Goal: Transaction & Acquisition: Book appointment/travel/reservation

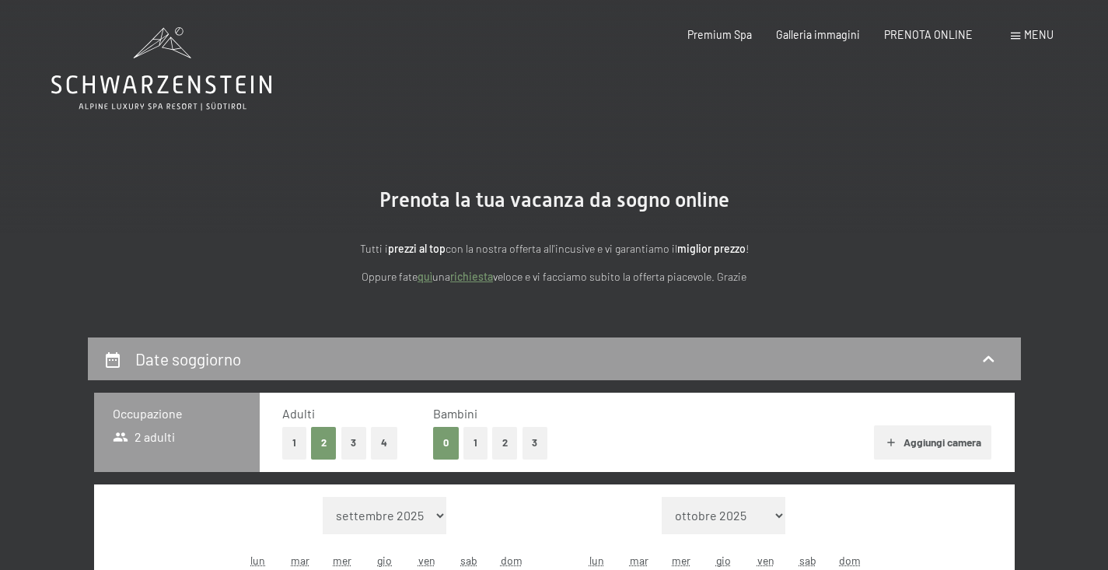
click at [503, 442] on button "2" at bounding box center [505, 443] width 26 height 32
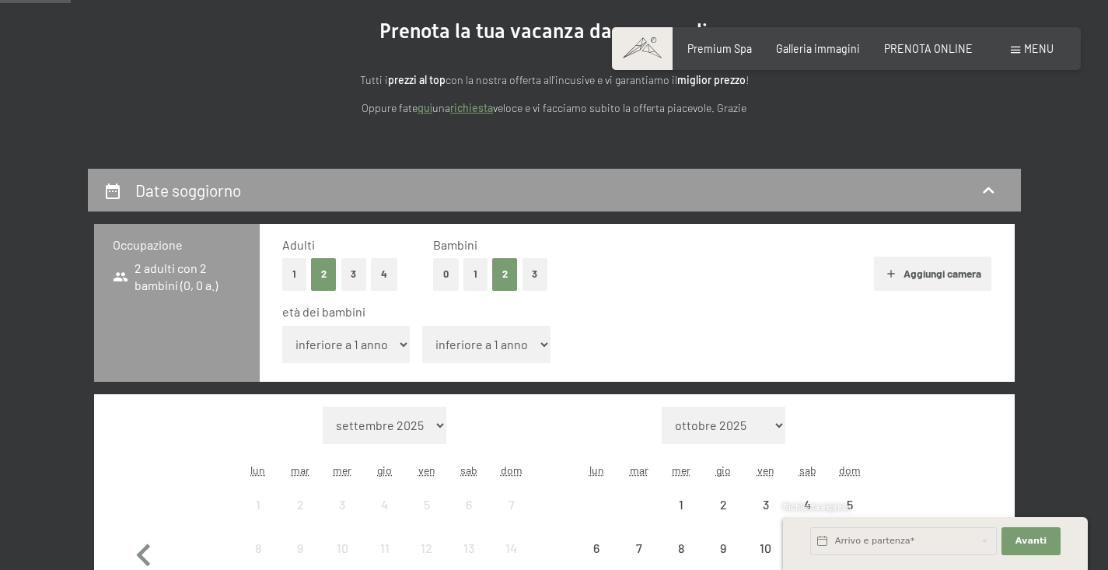
scroll to position [187, 0]
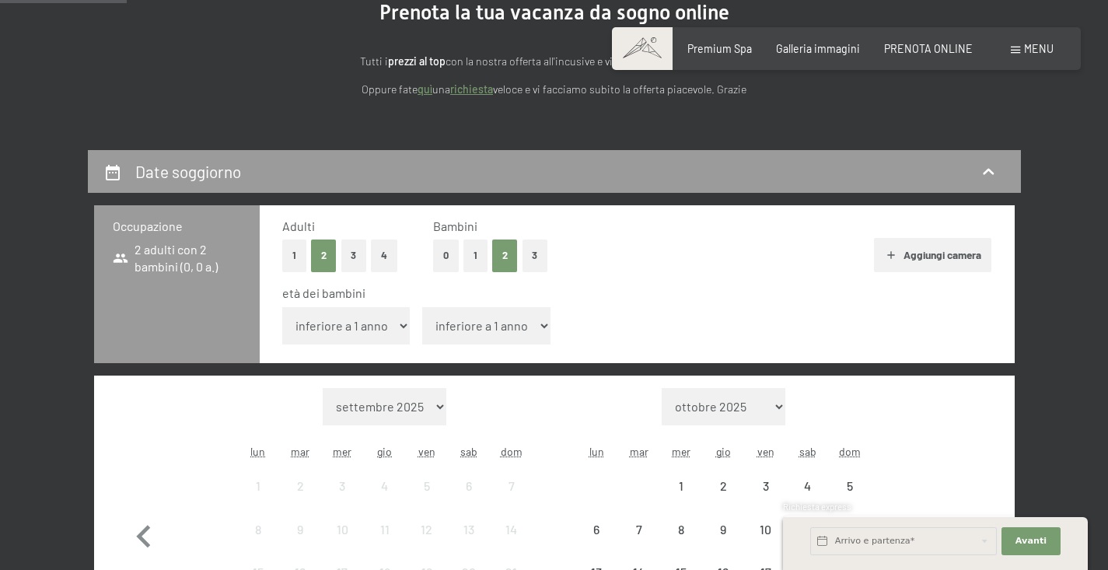
click at [393, 323] on select "inferiore a 1 anno 1 anno 2 anni 3 anni 4 anni 5 anni 6 anni 7 anni 8 anni 9 an…" at bounding box center [346, 325] width 128 height 37
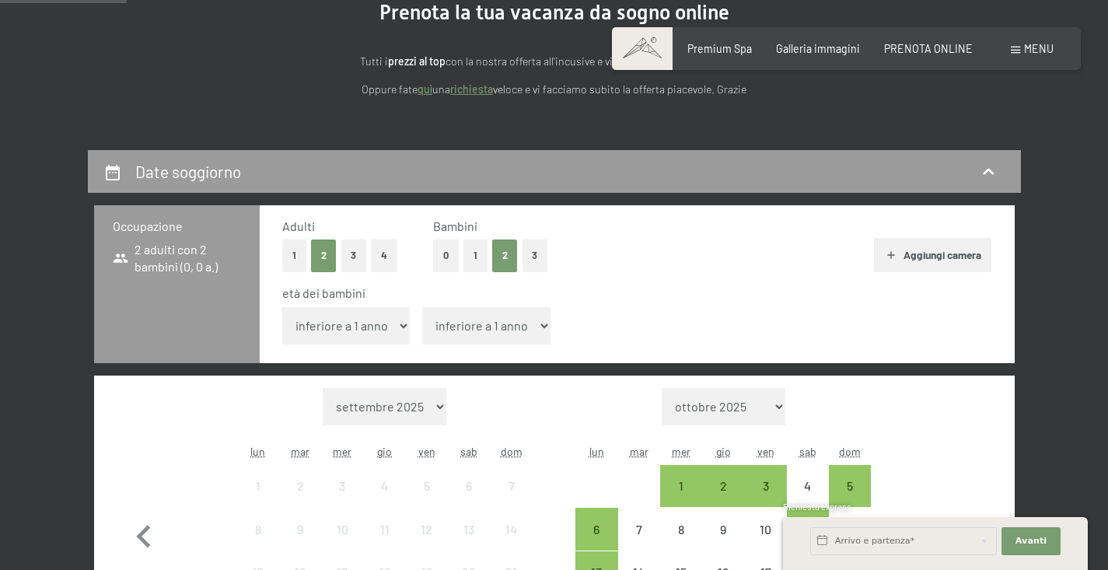
select select "8"
click at [282, 307] on select "inferiore a 1 anno 1 anno 2 anni 3 anni 4 anni 5 anni 6 anni 7 anni 8 anni 9 an…" at bounding box center [346, 325] width 128 height 37
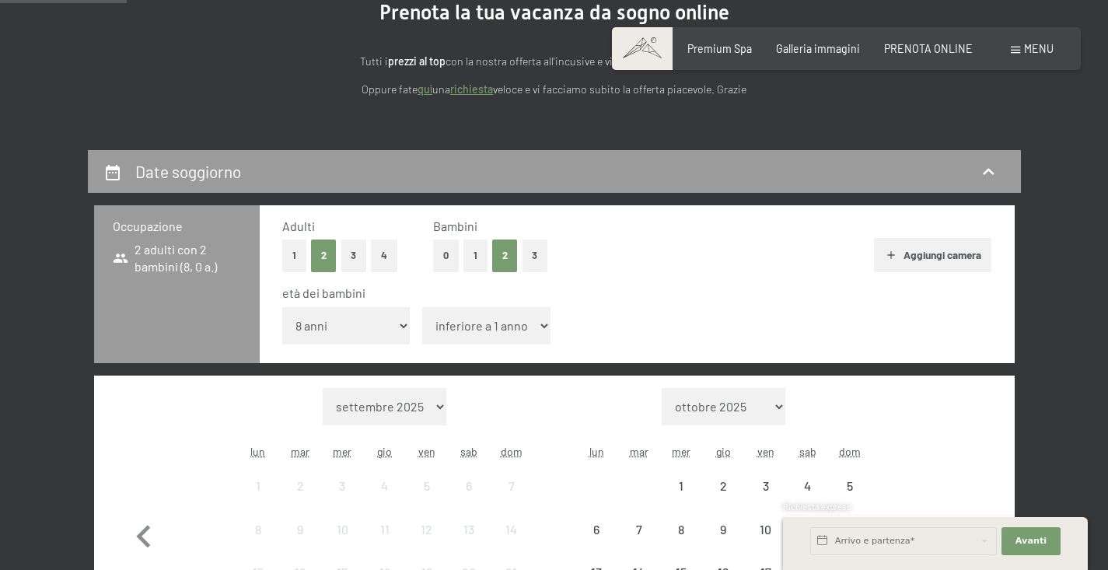
click at [482, 312] on select "inferiore a 1 anno 1 anno 2 anni 3 anni 4 anni 5 anni 6 anni 7 anni 8 anni 9 an…" at bounding box center [486, 325] width 128 height 37
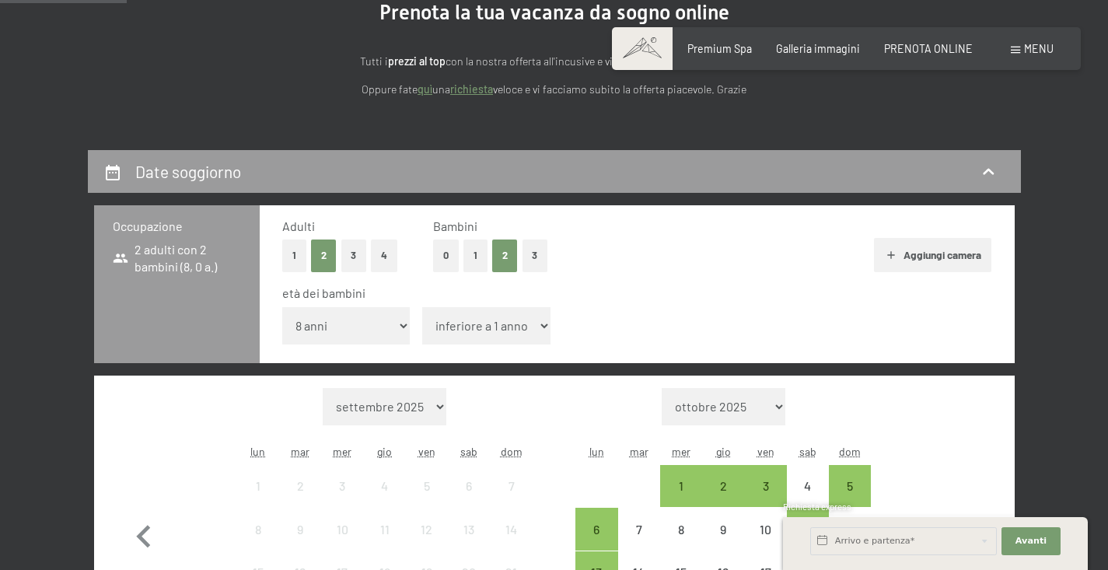
select select "5"
click at [422, 307] on select "inferiore a 1 anno 1 anno 2 anni 3 anni 4 anni 5 anni 6 anni 7 anni 8 anni 9 an…" at bounding box center [486, 325] width 128 height 37
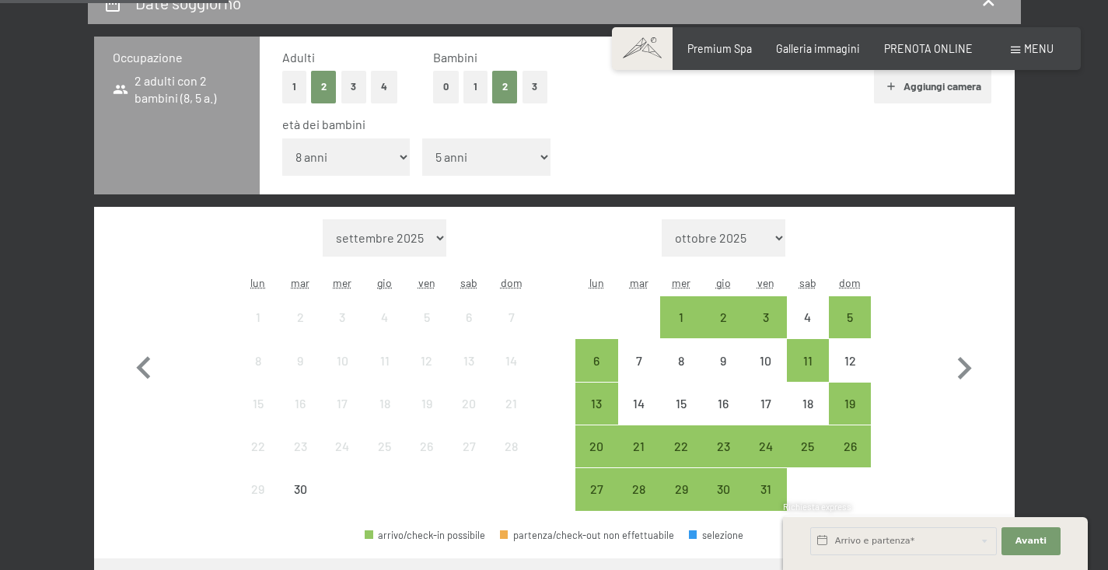
scroll to position [365, 0]
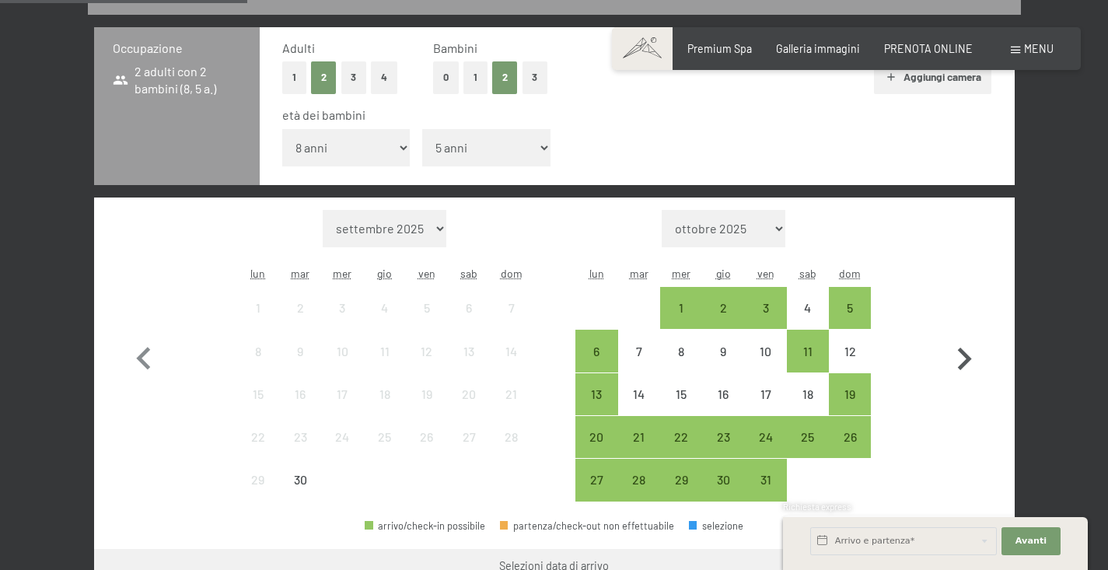
click at [965, 354] on icon "button" at bounding box center [965, 358] width 14 height 23
select select "[DATE]"
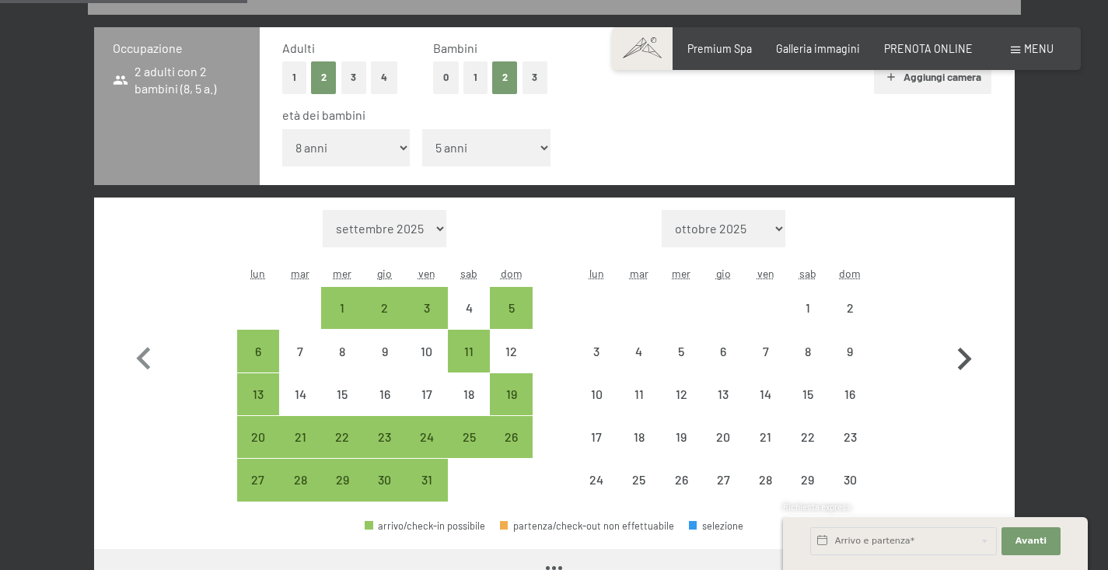
click at [965, 354] on icon "button" at bounding box center [965, 358] width 14 height 23
select select "[DATE]"
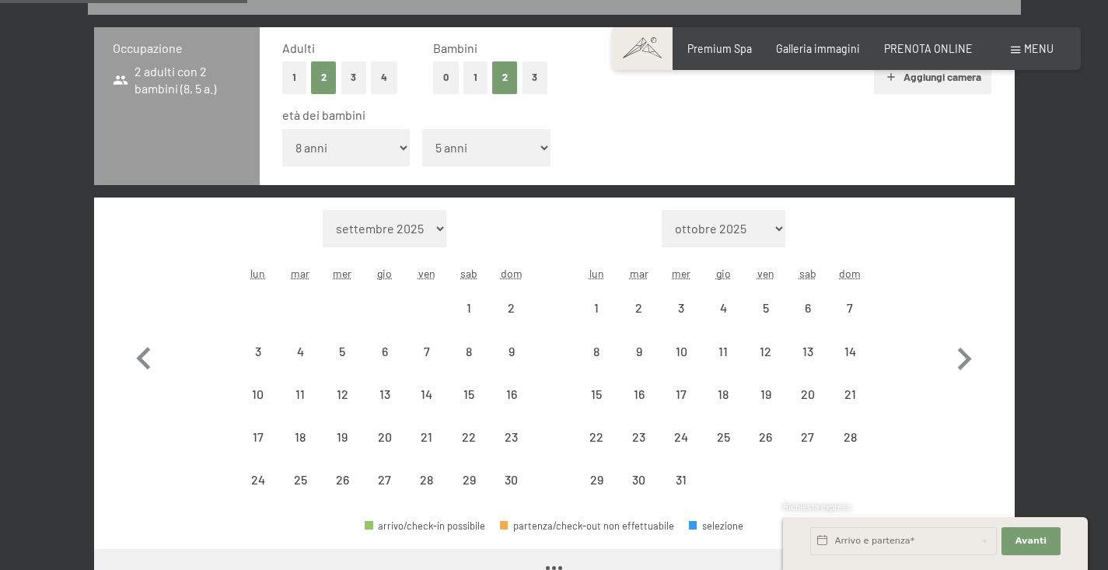
select select "[DATE]"
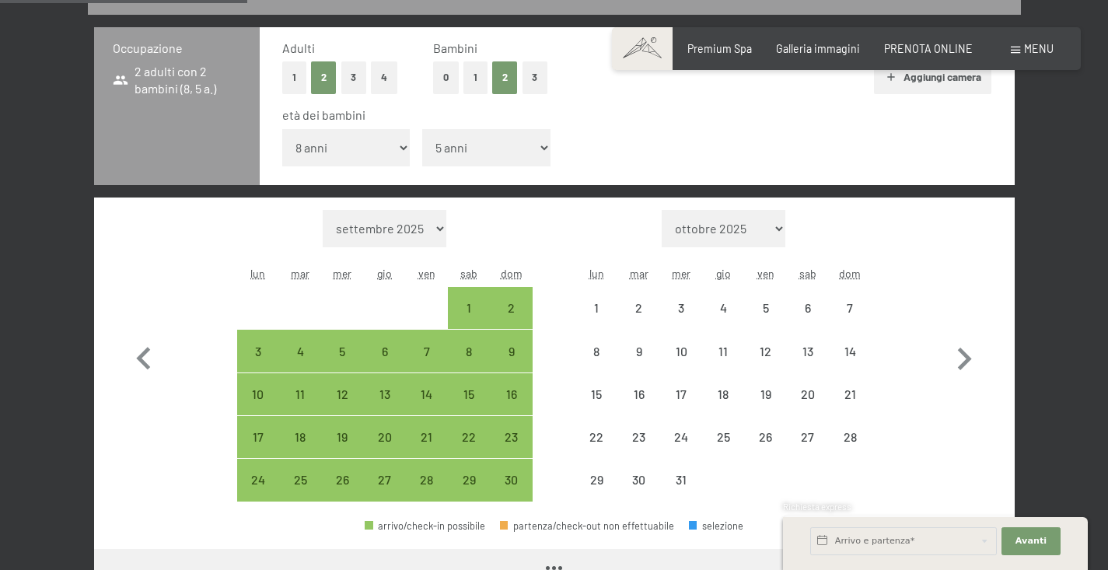
select select "[DATE]"
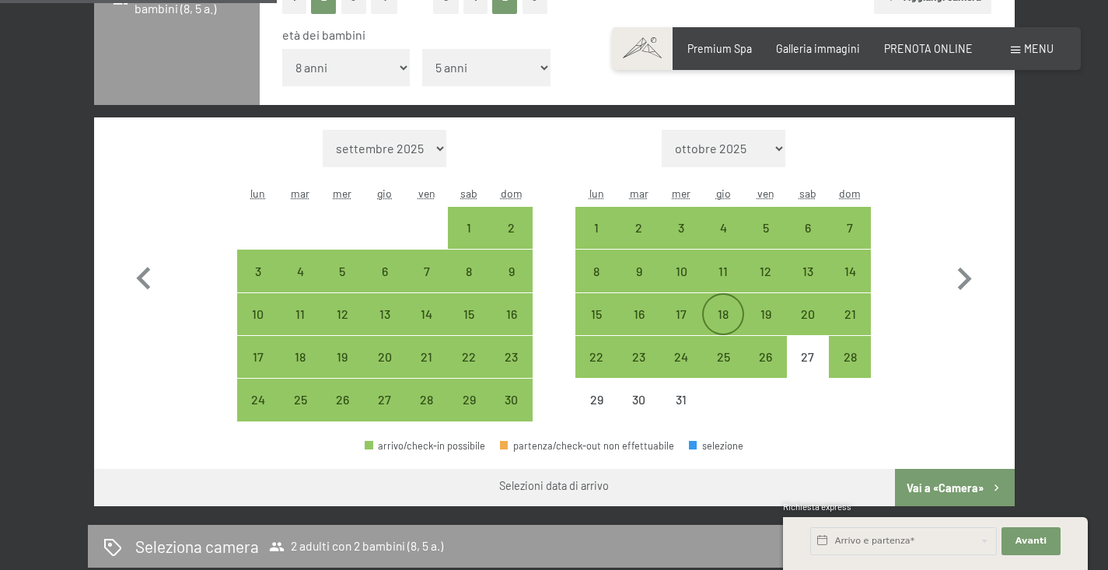
scroll to position [449, 0]
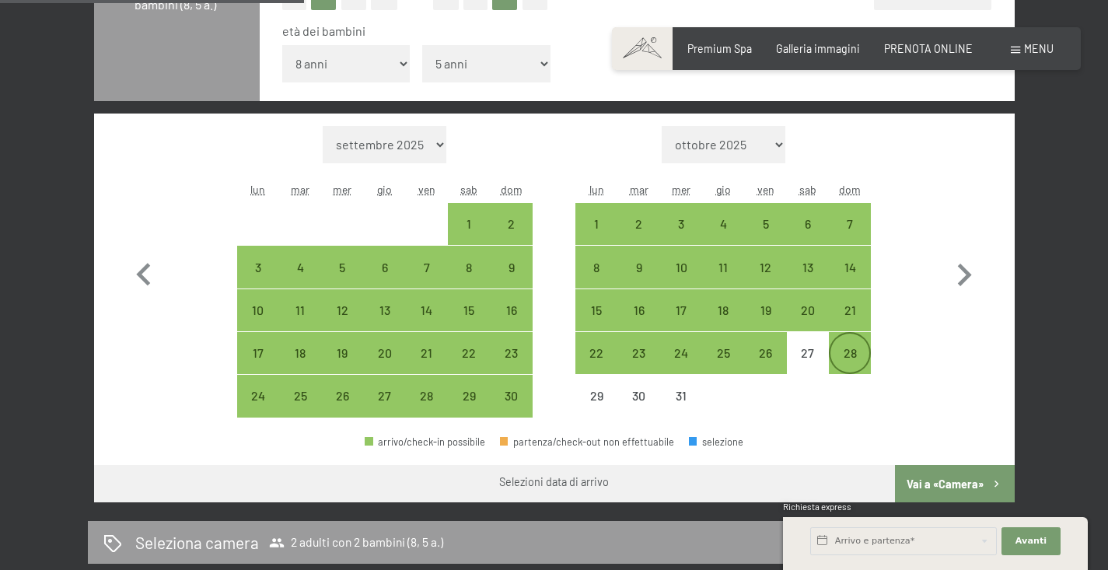
click at [857, 347] on div "28" at bounding box center [849, 366] width 39 height 39
select select "[DATE]"
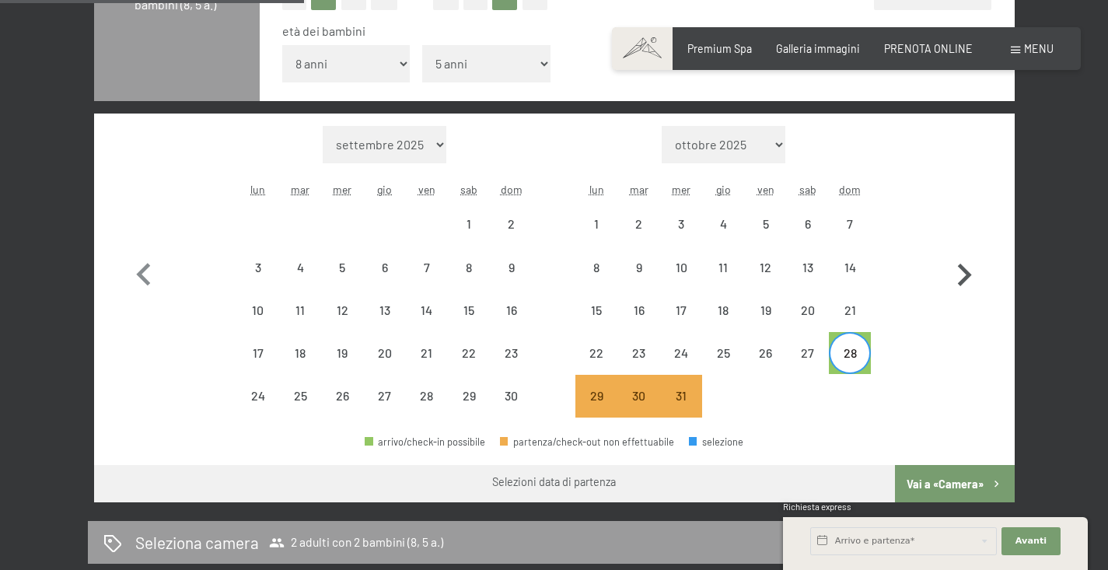
click at [969, 272] on icon "button" at bounding box center [965, 275] width 14 height 23
select select "[DATE]"
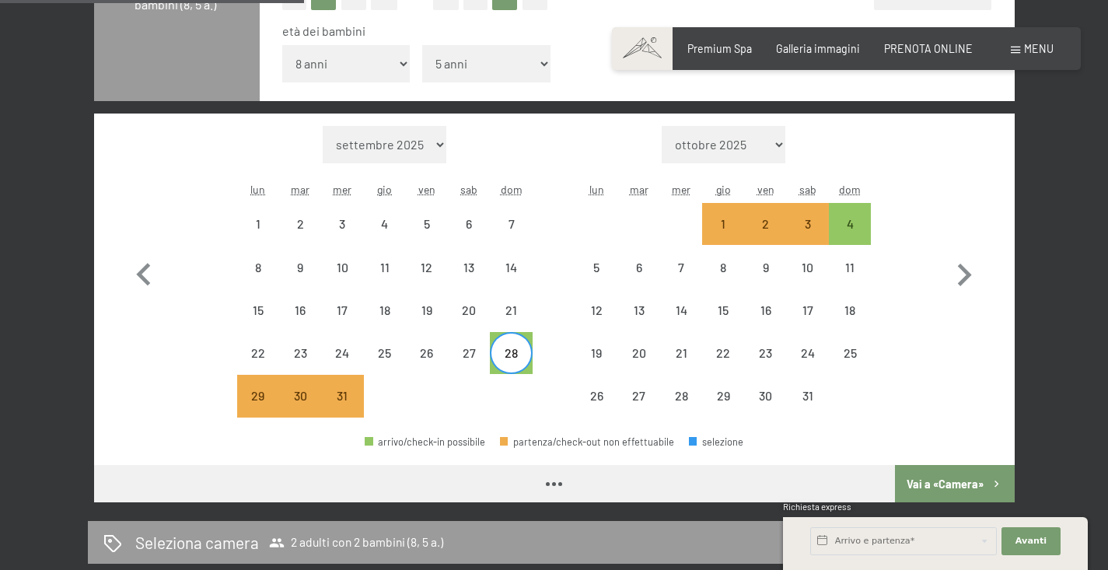
select select "[DATE]"
click at [837, 225] on div "4" at bounding box center [849, 237] width 39 height 39
select select "[DATE]"
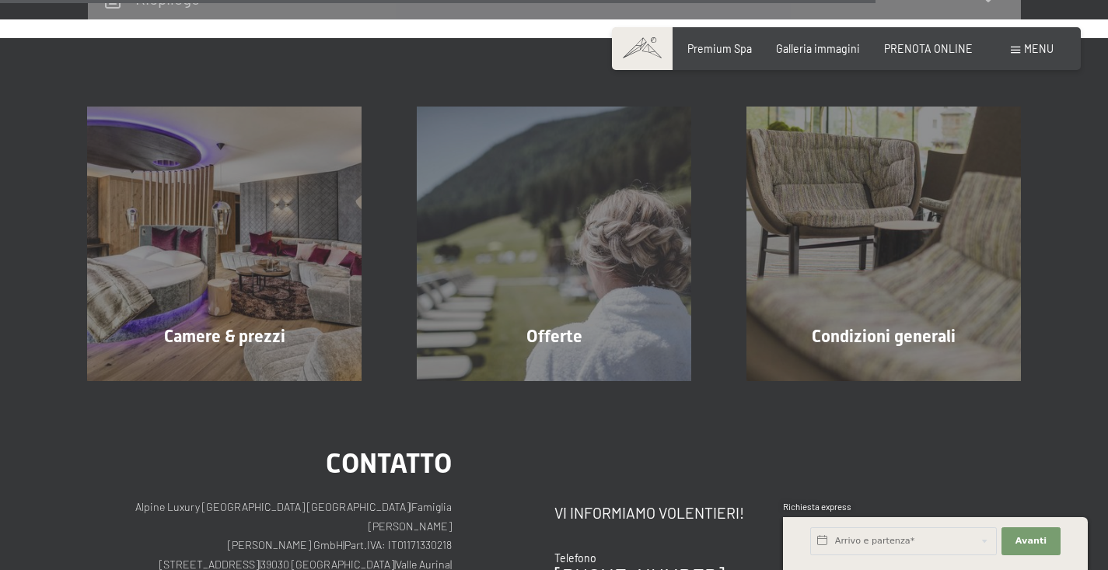
scroll to position [1750, 0]
